Goal: Task Accomplishment & Management: Manage account settings

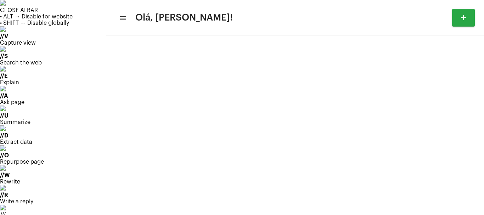
type input "[URL][DOMAIN_NAME][PERSON_NAME]"
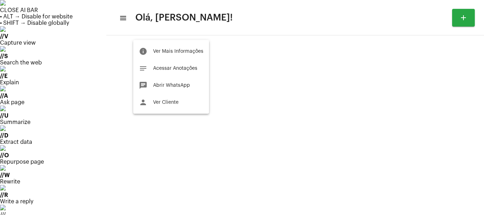
click at [42, 69] on div at bounding box center [242, 107] width 484 height 215
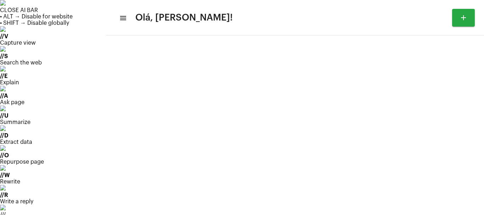
drag, startPoint x: 42, startPoint y: 92, endPoint x: 47, endPoint y: 95, distance: 5.8
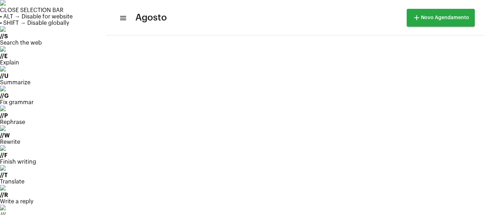
scroll to position [487, 0]
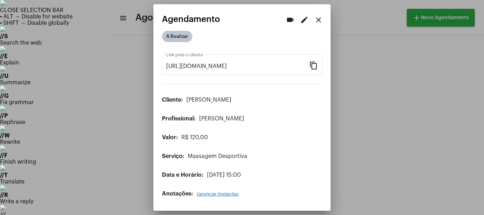
click at [176, 35] on mat-chip "A Realizar" at bounding box center [177, 36] width 30 height 11
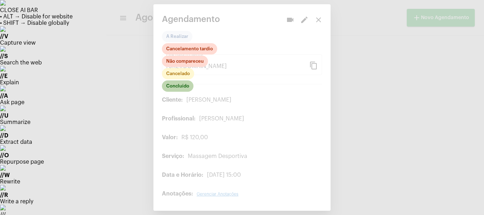
click at [183, 86] on mat-chip "Concluído" at bounding box center [178, 85] width 32 height 11
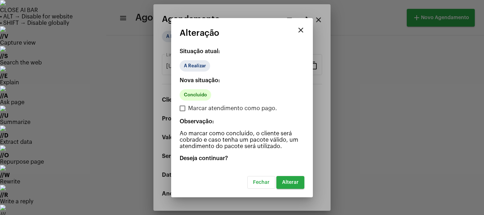
click at [286, 184] on span "Alterar" at bounding box center [290, 182] width 17 height 5
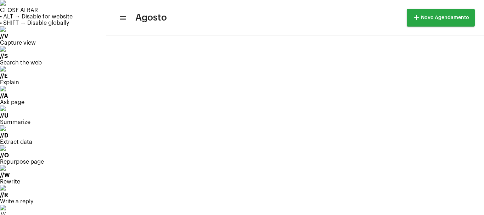
scroll to position [47, 0]
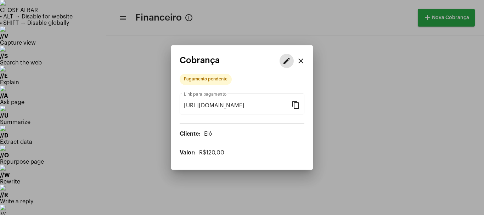
click at [287, 63] on mat-icon "edit" at bounding box center [286, 61] width 8 height 8
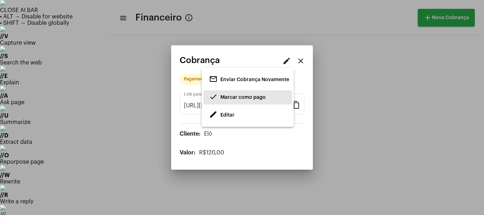
click at [227, 100] on span "done Marcar como pago" at bounding box center [237, 97] width 57 height 13
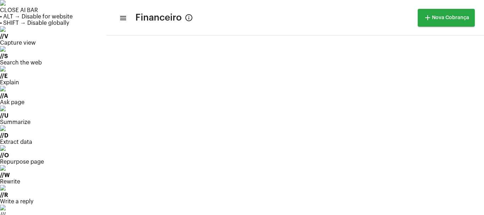
scroll to position [2005, 0]
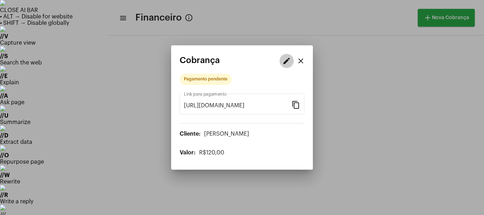
click at [284, 61] on mat-icon "edit" at bounding box center [286, 61] width 8 height 8
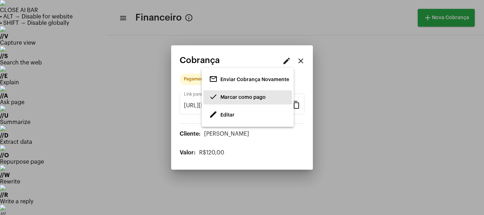
click at [228, 96] on span "Marcar como pago" at bounding box center [242, 97] width 45 height 5
